Goal: Task Accomplishment & Management: Manage account settings

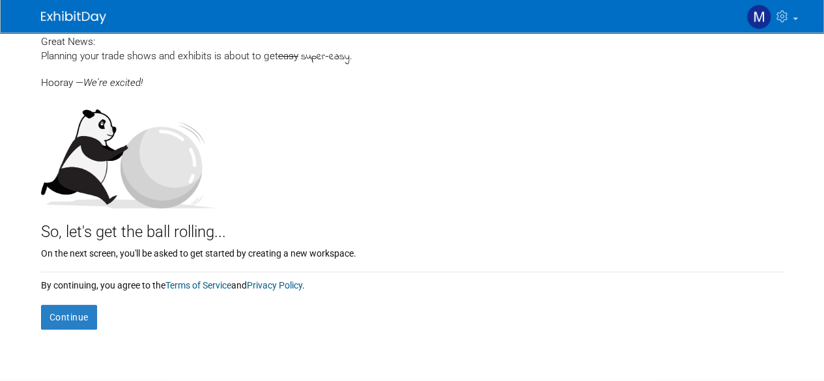
scroll to position [73, 0]
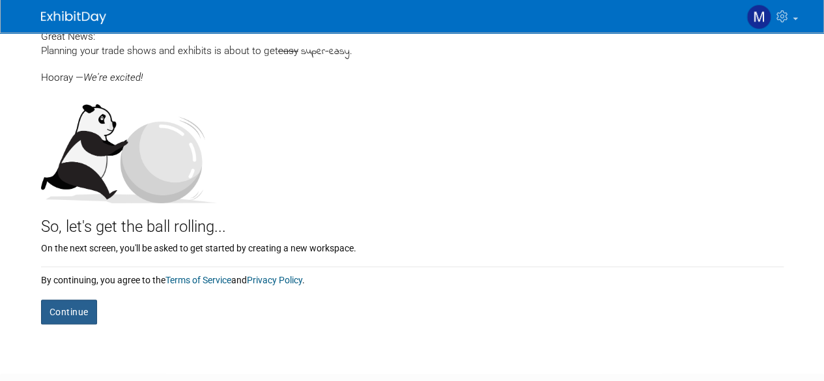
click at [74, 311] on button "Continue" at bounding box center [69, 311] width 56 height 25
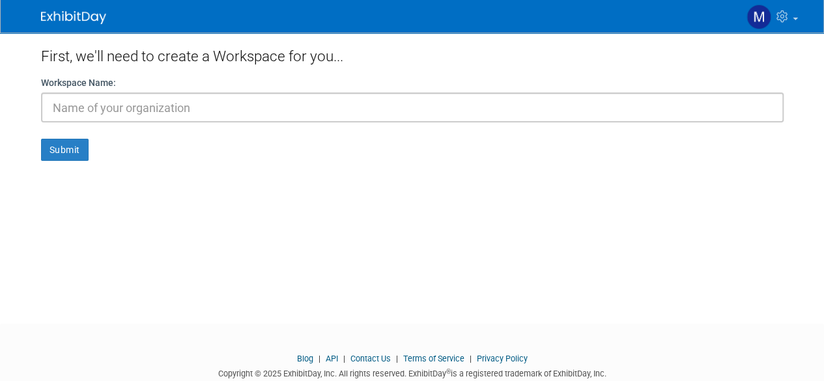
type input "M"
click at [50, 109] on input "Marketing Arm" at bounding box center [412, 107] width 742 height 30
drag, startPoint x: 143, startPoint y: 105, endPoint x: 12, endPoint y: 105, distance: 130.9
click at [12, 105] on body "My Account My Profile & Preferences Contact us" at bounding box center [412, 190] width 824 height 381
type input "LPK"
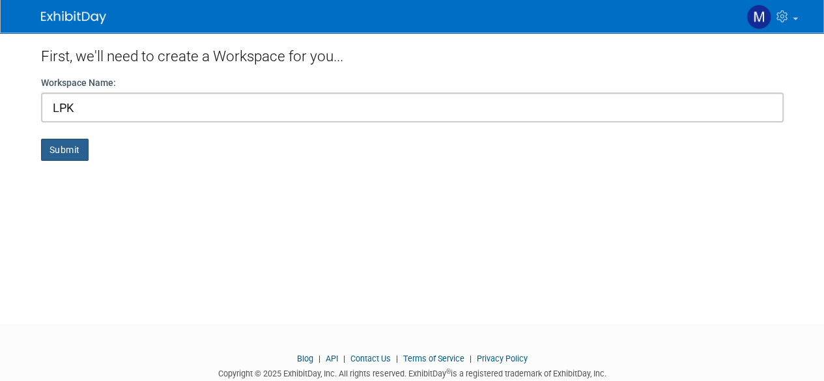
click at [63, 148] on button "Submit" at bounding box center [65, 150] width 48 height 22
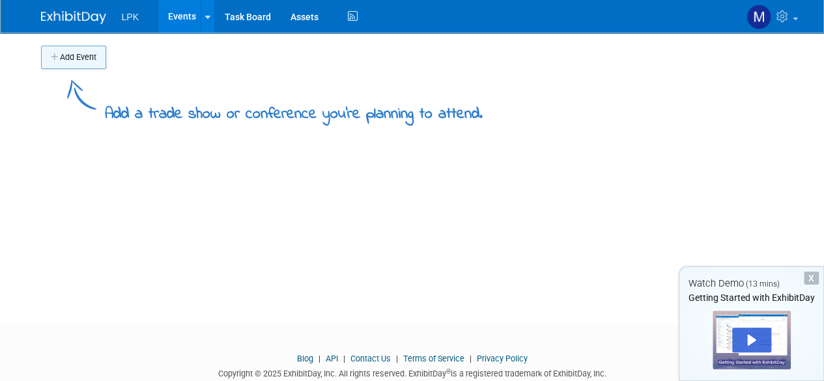
click at [70, 56] on button "Add Event" at bounding box center [73, 57] width 65 height 23
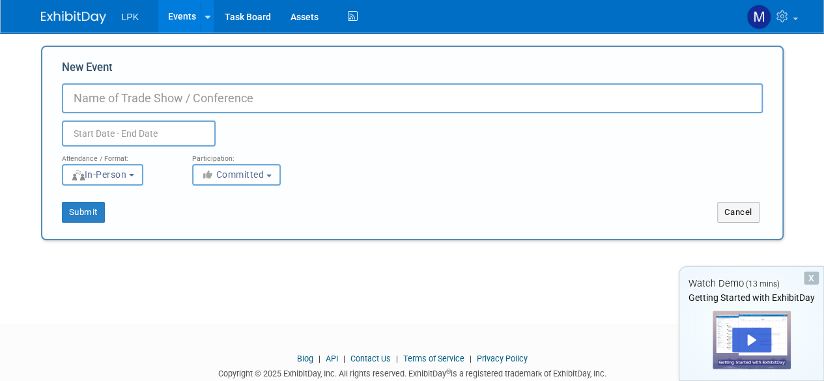
click at [287, 102] on input "New Event" at bounding box center [412, 98] width 701 height 30
type input "Chili Cook Off"
click at [70, 214] on button "Submit" at bounding box center [83, 212] width 43 height 21
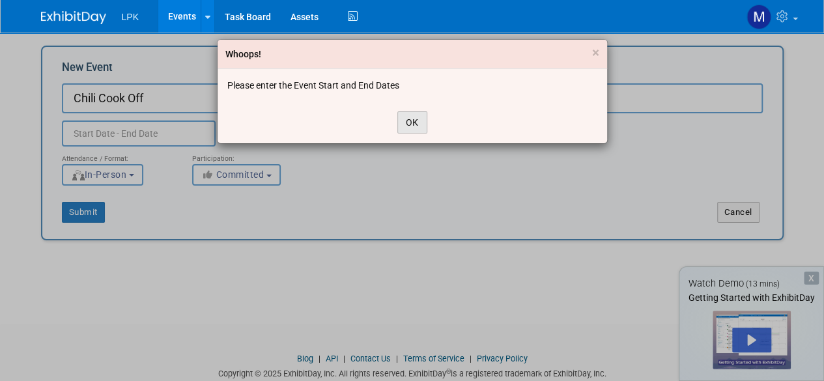
click at [413, 118] on button "OK" at bounding box center [412, 122] width 30 height 22
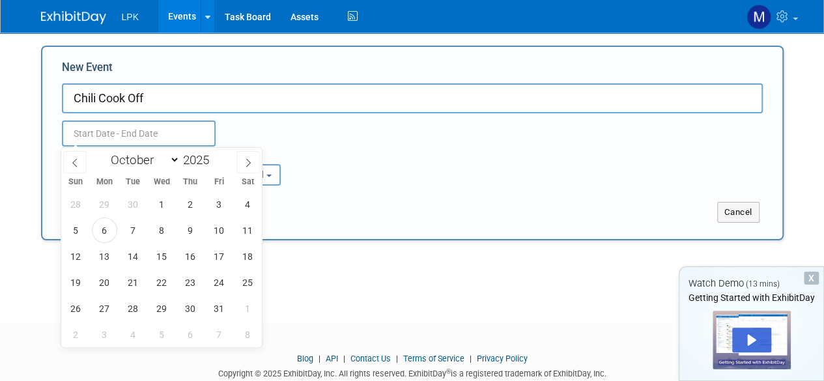
click at [167, 131] on input "text" at bounding box center [139, 133] width 154 height 26
click at [79, 257] on span "12" at bounding box center [75, 255] width 25 height 25
type input "Oct 12, 2025 to Oct 12, 2025"
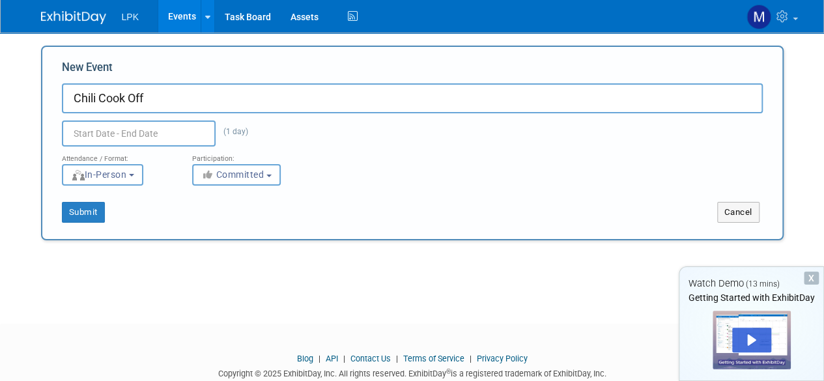
type input "Oct 12, 2025 to Oct 12, 2025"
click at [367, 204] on div "Submit Cancel" at bounding box center [412, 212] width 740 height 21
click at [81, 216] on button "Submit" at bounding box center [83, 212] width 43 height 21
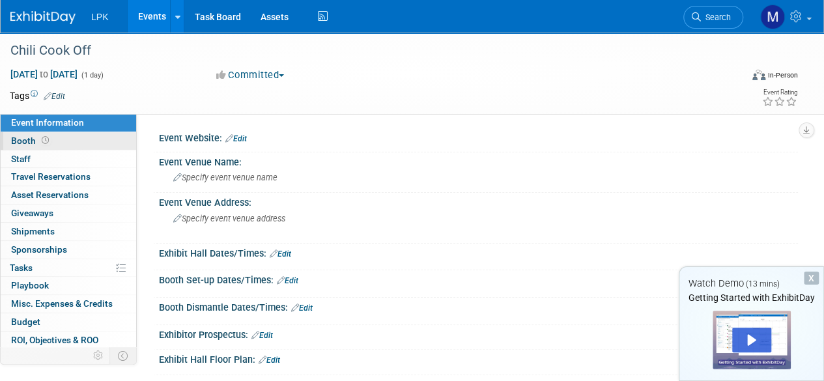
click at [22, 137] on span "Booth" at bounding box center [31, 140] width 40 height 10
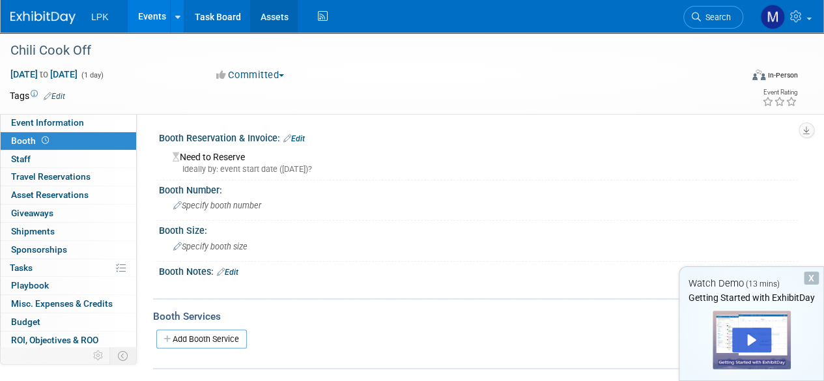
click at [260, 9] on link "Assets" at bounding box center [274, 16] width 48 height 33
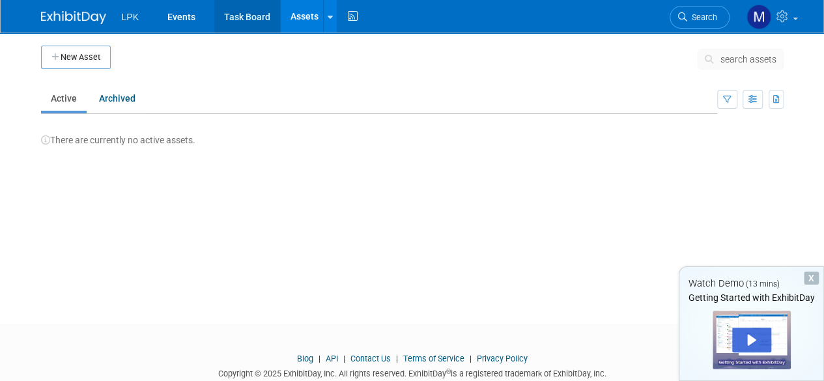
click at [249, 16] on link "Task Board" at bounding box center [247, 16] width 66 height 33
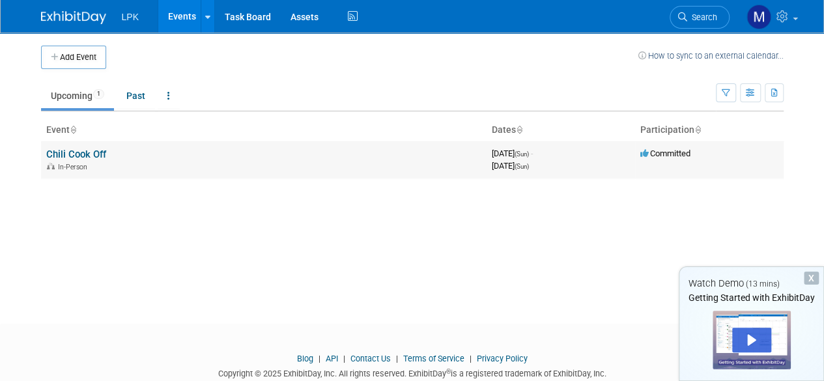
click at [69, 152] on link "Chili Cook Off" at bounding box center [76, 154] width 60 height 12
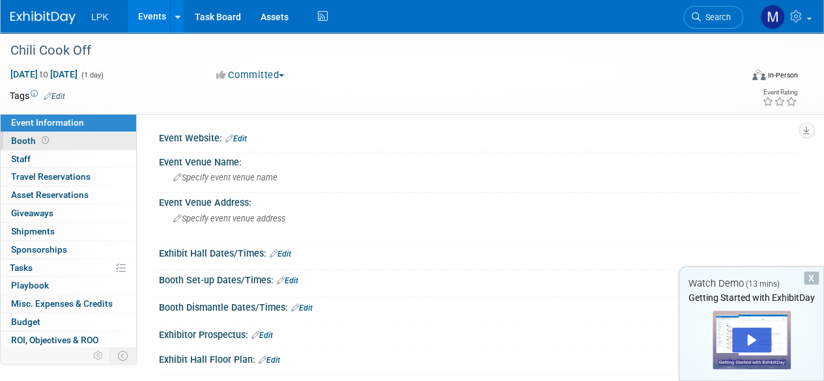
click at [88, 139] on link "Booth" at bounding box center [68, 141] width 135 height 18
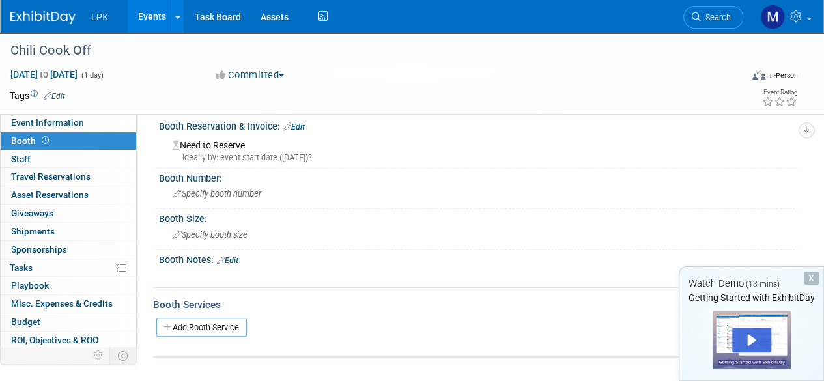
scroll to position [9, 0]
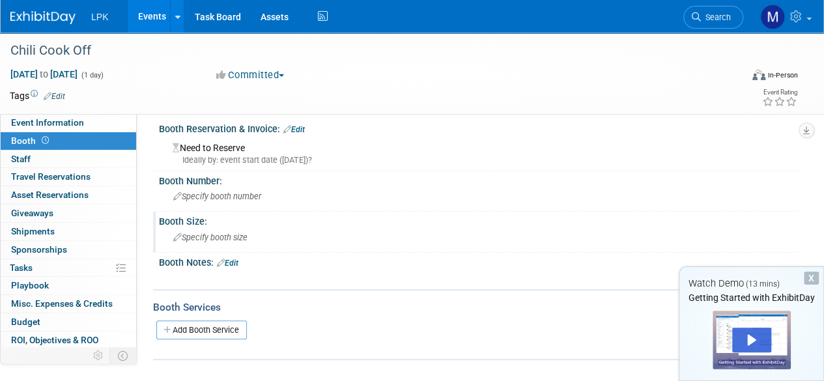
click at [186, 238] on span "Specify booth size" at bounding box center [210, 237] width 74 height 10
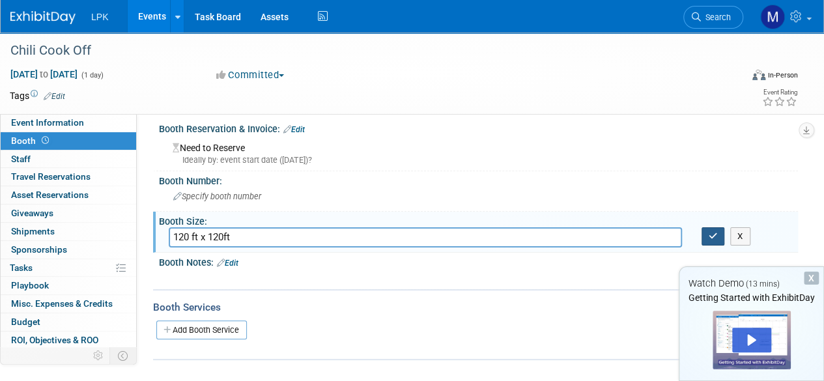
type input "120 ft x 120ft"
click at [706, 236] on button "button" at bounding box center [712, 236] width 23 height 18
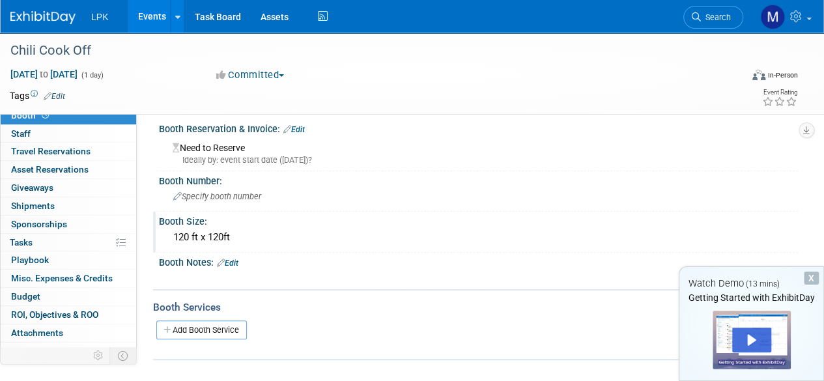
scroll to position [35, 0]
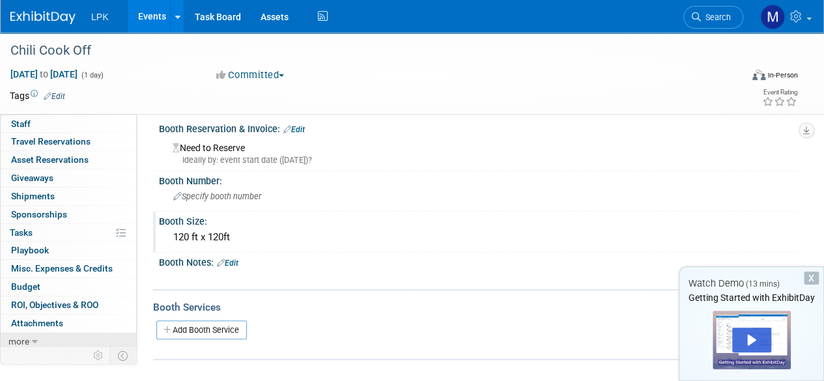
click at [29, 337] on link "more" at bounding box center [68, 342] width 135 height 18
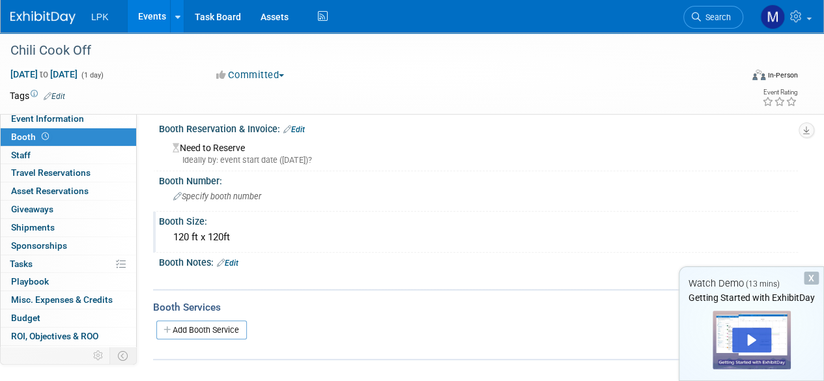
scroll to position [0, 0]
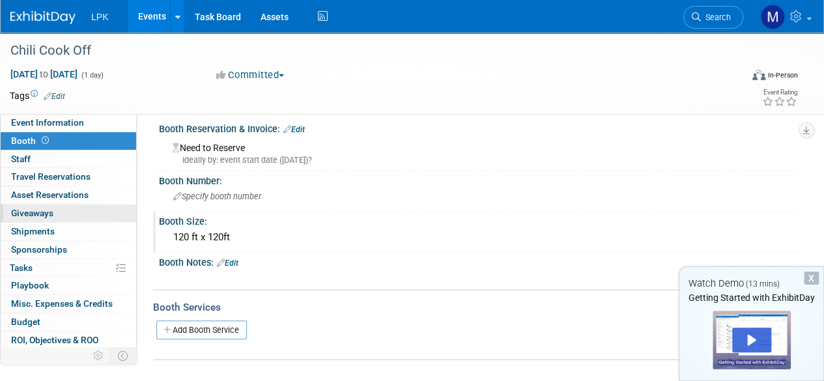
click at [78, 205] on link "0 Giveaways 0" at bounding box center [68, 213] width 135 height 18
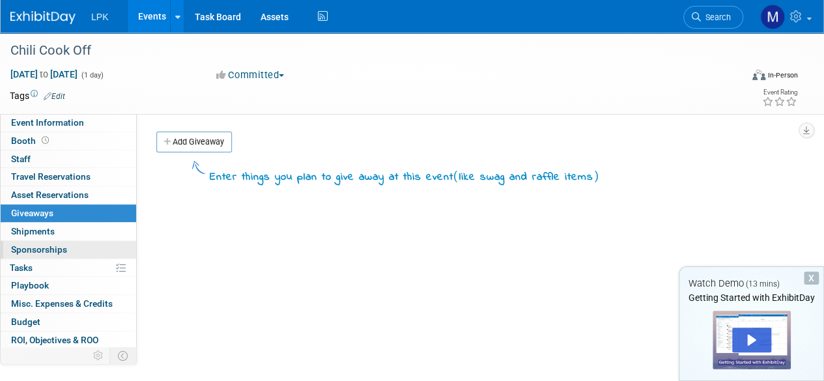
click at [45, 242] on link "0 Sponsorships 0" at bounding box center [68, 250] width 135 height 18
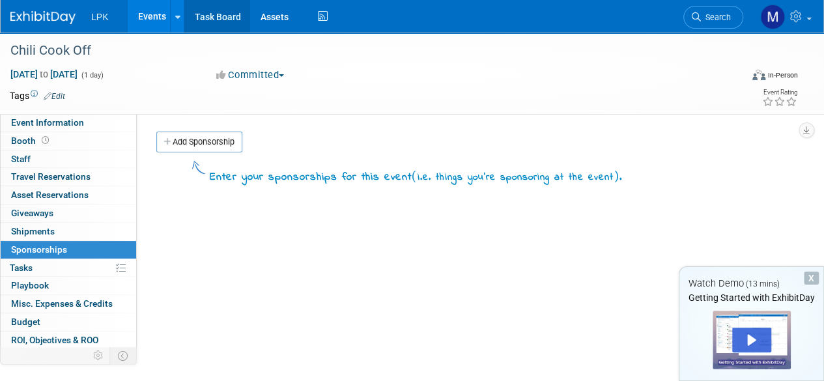
click at [220, 13] on link "Task Board" at bounding box center [217, 16] width 66 height 33
